Goal: Entertainment & Leisure: Consume media (video, audio)

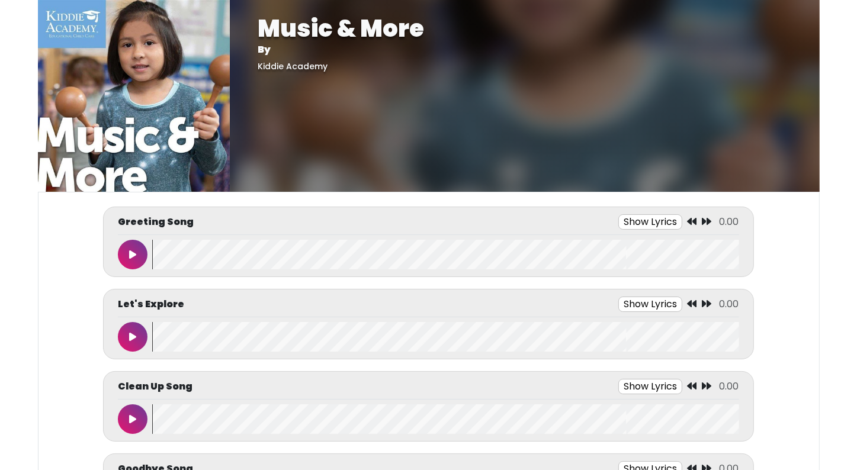
click at [36, 262] on body "Music & More By [GEOGRAPHIC_DATA] Music & More By [GEOGRAPHIC_DATA]" at bounding box center [428, 235] width 857 height 470
click at [130, 254] on icon at bounding box center [132, 254] width 7 height 9
click at [130, 254] on icon at bounding box center [133, 254] width 6 height 9
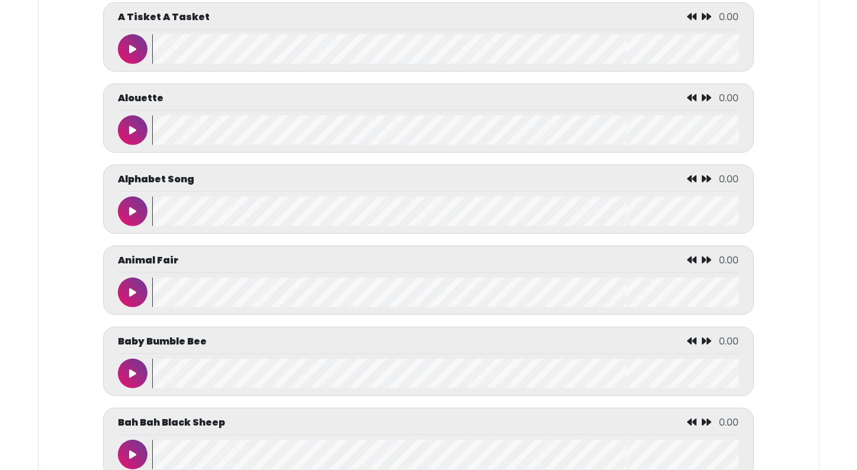
scroll to position [640, 0]
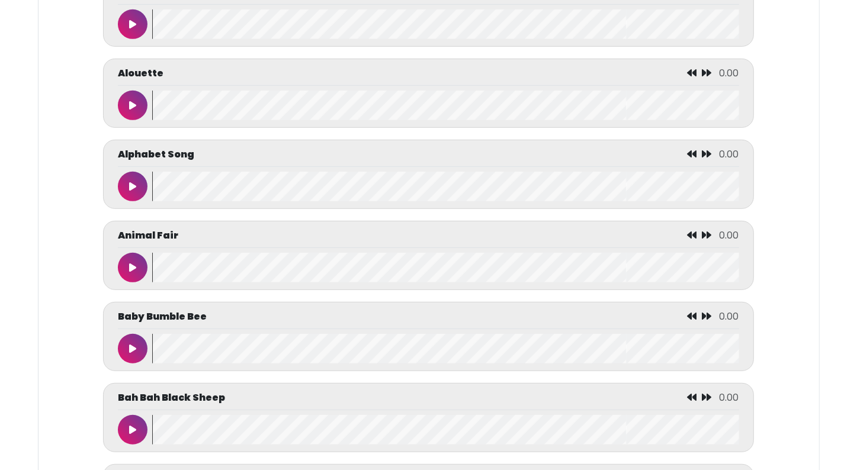
click at [139, 181] on button at bounding box center [133, 187] width 30 height 30
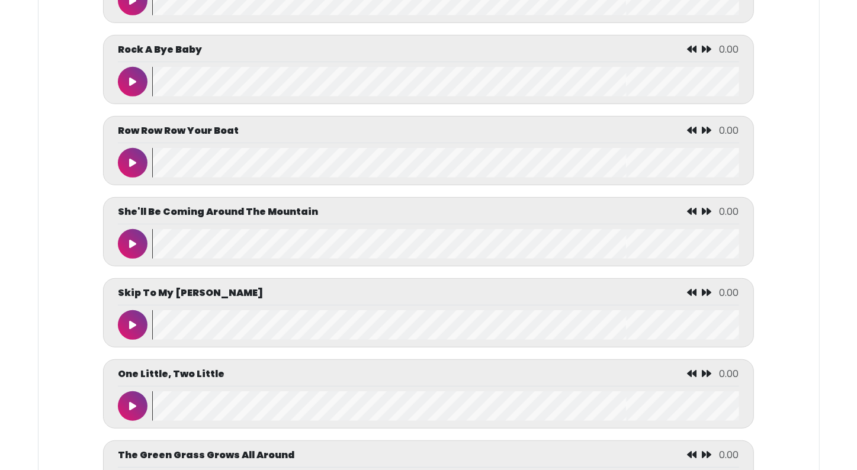
scroll to position [4904, 0]
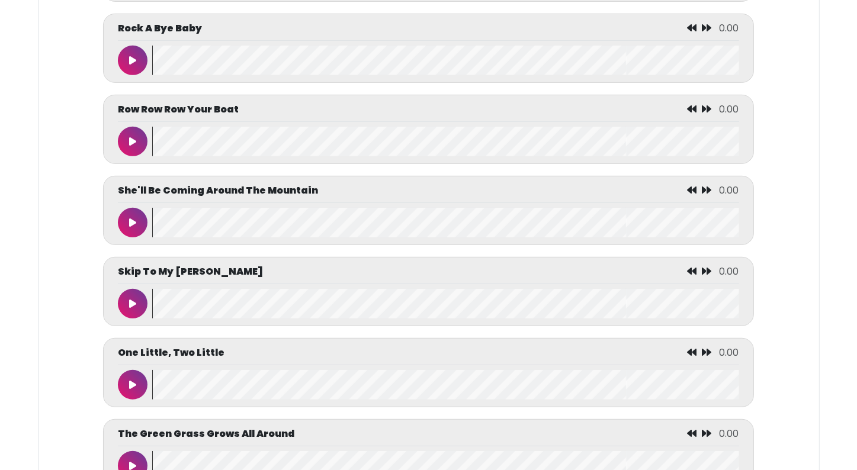
click at [143, 307] on button at bounding box center [133, 304] width 30 height 30
click at [155, 310] on wave at bounding box center [445, 304] width 586 height 30
click at [134, 309] on icon at bounding box center [132, 303] width 7 height 9
click at [134, 309] on icon at bounding box center [133, 303] width 6 height 9
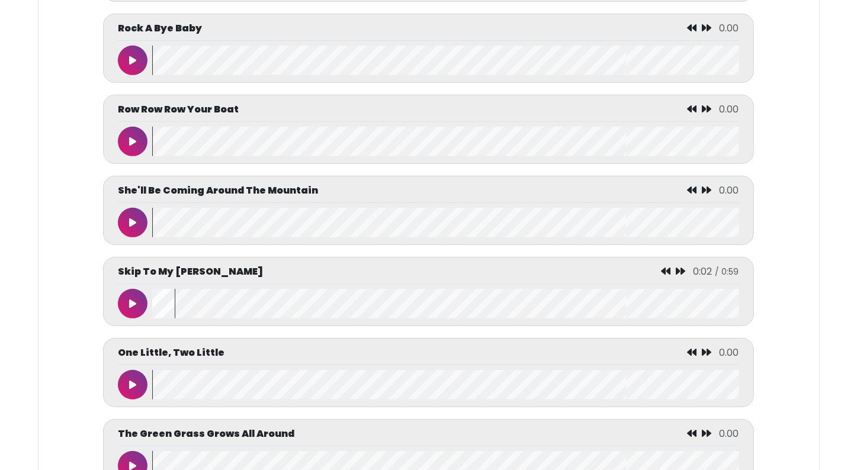
click at [153, 309] on wave at bounding box center [445, 304] width 586 height 30
click at [140, 310] on button at bounding box center [133, 304] width 30 height 30
click at [123, 306] on button at bounding box center [133, 304] width 30 height 30
click at [126, 397] on button at bounding box center [133, 385] width 30 height 30
click at [123, 306] on button at bounding box center [133, 304] width 30 height 30
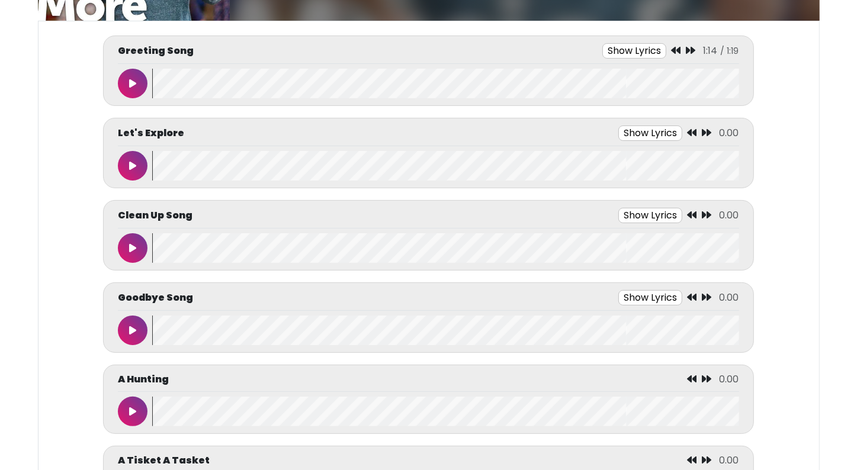
scroll to position [166, 0]
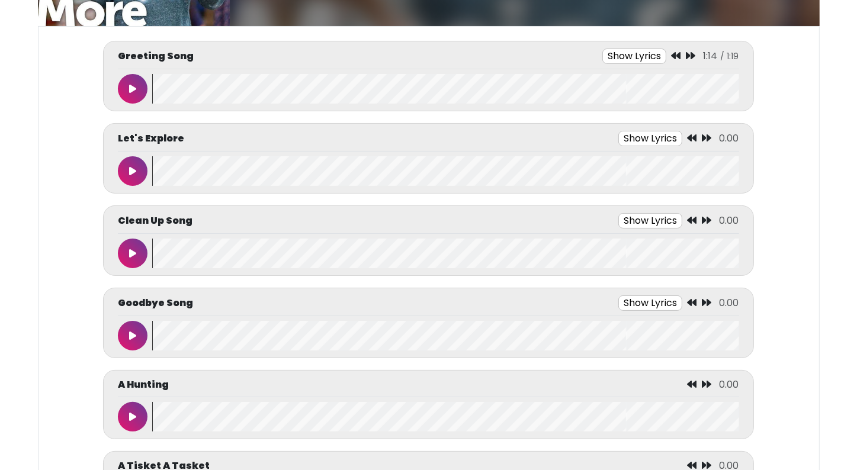
click at [137, 331] on button at bounding box center [133, 336] width 30 height 30
